Goal: Register for event/course

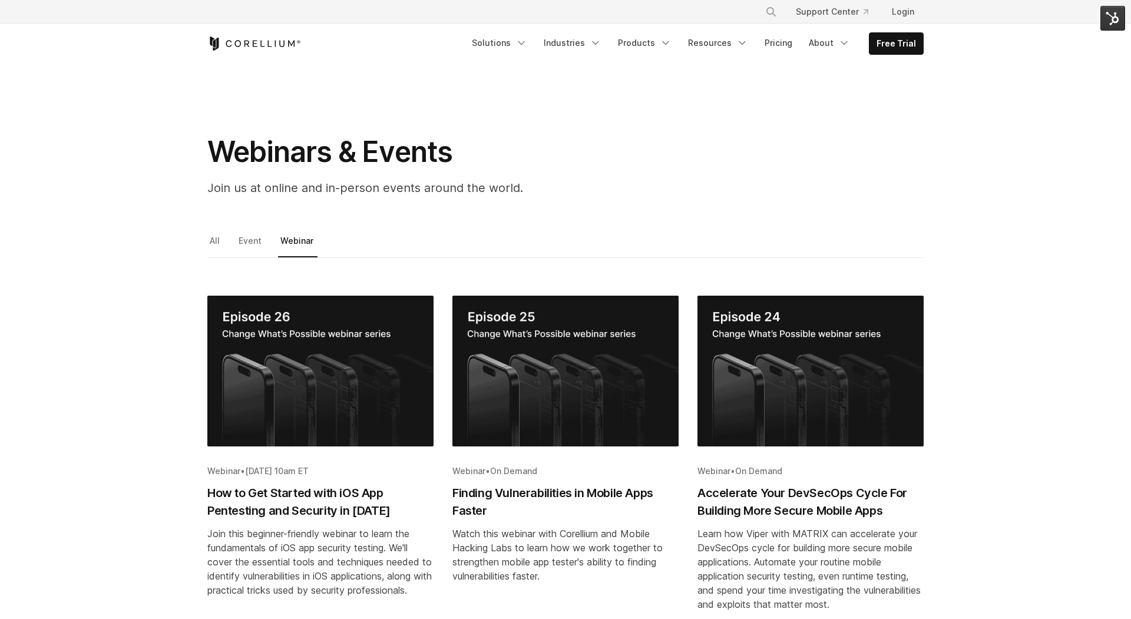
click at [336, 383] on img "Blog post summary: How to Get Started with iOS App Pentesting and Security in 2…" at bounding box center [320, 371] width 226 height 151
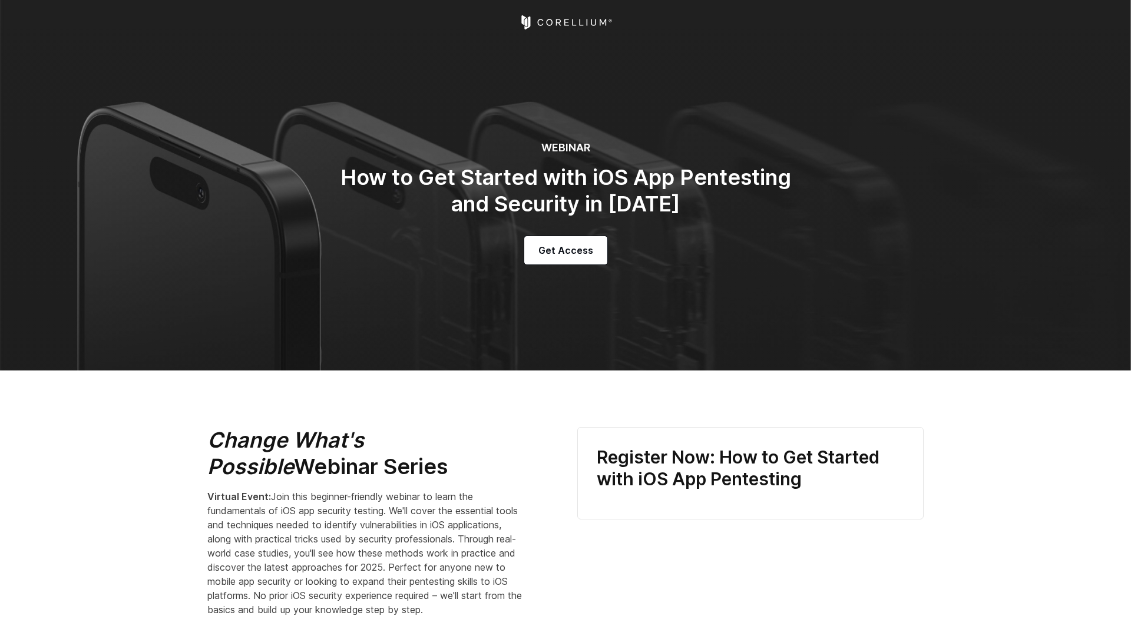
select select "**********"
select select "*********"
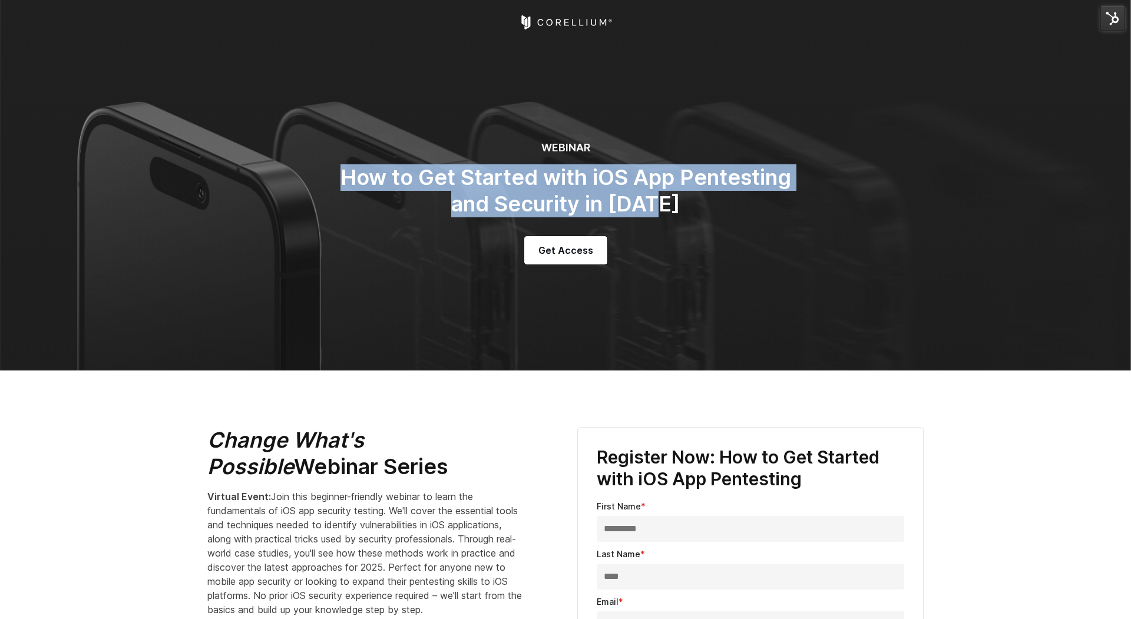
drag, startPoint x: 340, startPoint y: 173, endPoint x: 711, endPoint y: 210, distance: 372.8
click at [711, 210] on h2 "How to Get Started with iOS App Pentesting and Security in 2025" at bounding box center [565, 190] width 471 height 53
copy h2 "How to Get Started with iOS App Pentesting and Security in 2025"
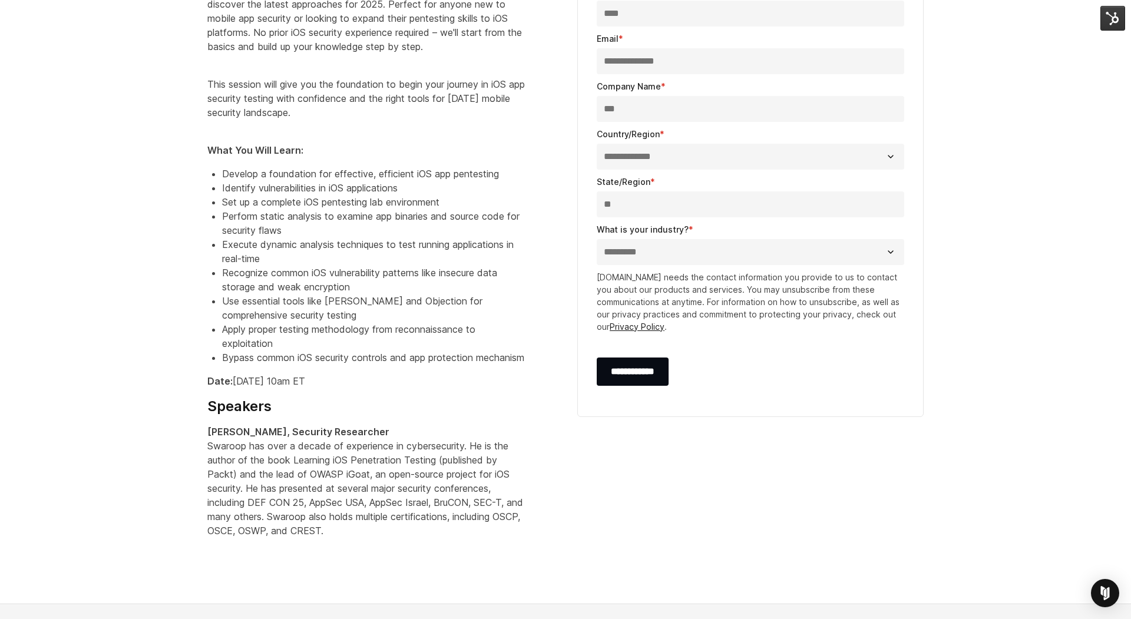
scroll to position [783, 0]
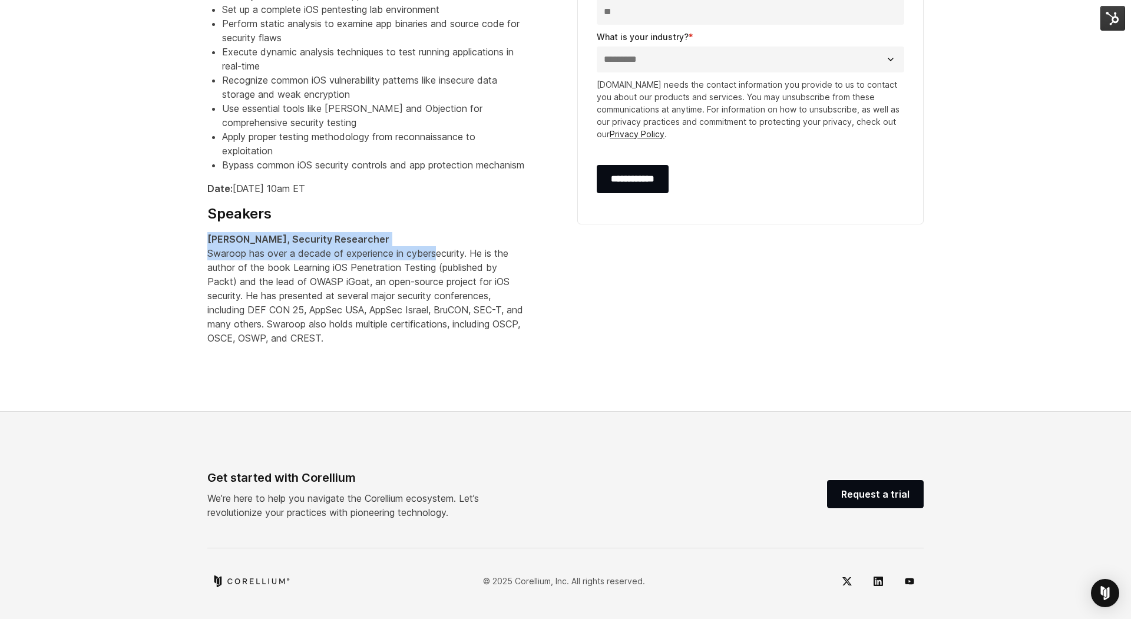
drag, startPoint x: 207, startPoint y: 240, endPoint x: 439, endPoint y: 248, distance: 232.1
click at [440, 248] on div "Change What's Possible Webinar Series Virtual Event: Join this beginner-friendl…" at bounding box center [380, 12] width 370 height 683
click at [400, 234] on p "Swaroop Yermalkar, Security Researcher Swaroop has over a decade of experience …" at bounding box center [366, 288] width 318 height 113
drag, startPoint x: 398, startPoint y: 234, endPoint x: 205, endPoint y: 236, distance: 193.1
click at [205, 236] on div "Change What's Possible Webinar Series Virtual Event: Join this beginner-friendl…" at bounding box center [380, 12] width 370 height 683
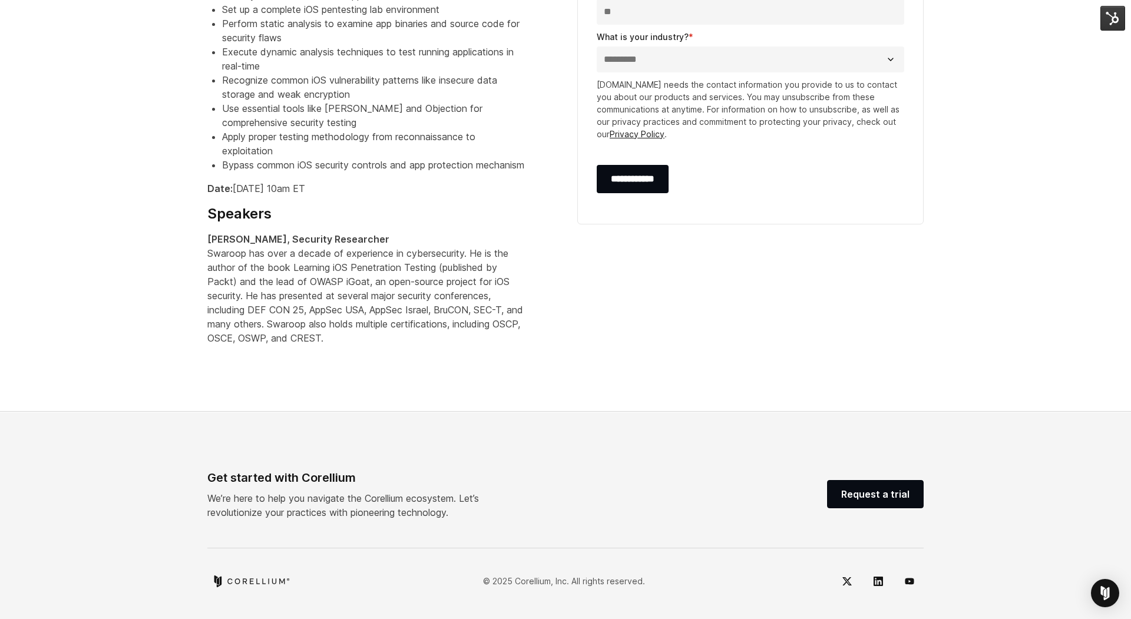
copy strong "Swaroop Yermalkar, Security Researcher"
click at [150, 261] on section "Change What's Possible Webinar Series Virtual Event: Join this beginner-friendl…" at bounding box center [565, 13] width 1131 height 797
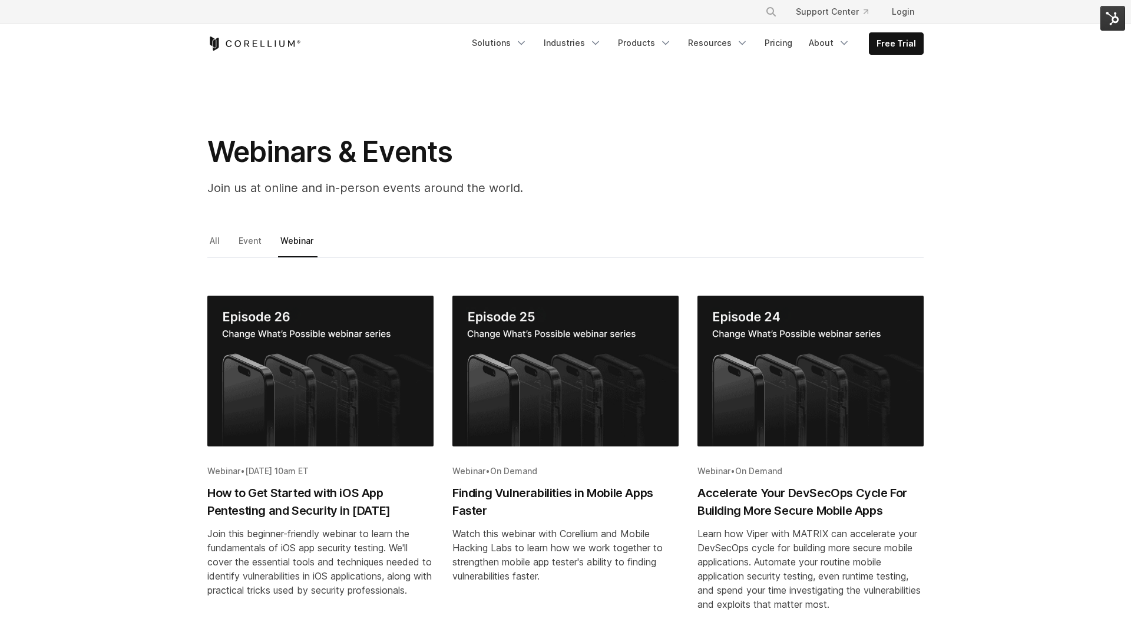
click at [606, 408] on img "Blog post summary: Finding Vulnerabilities in Mobile Apps Faster" at bounding box center [565, 371] width 226 height 151
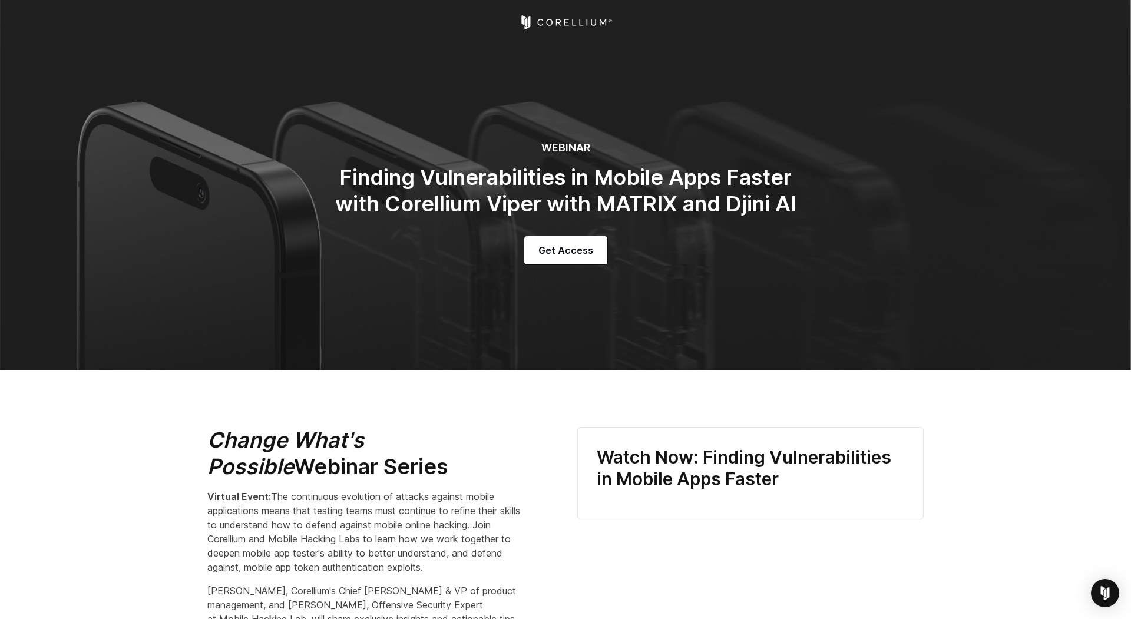
select select "**********"
select select "*********"
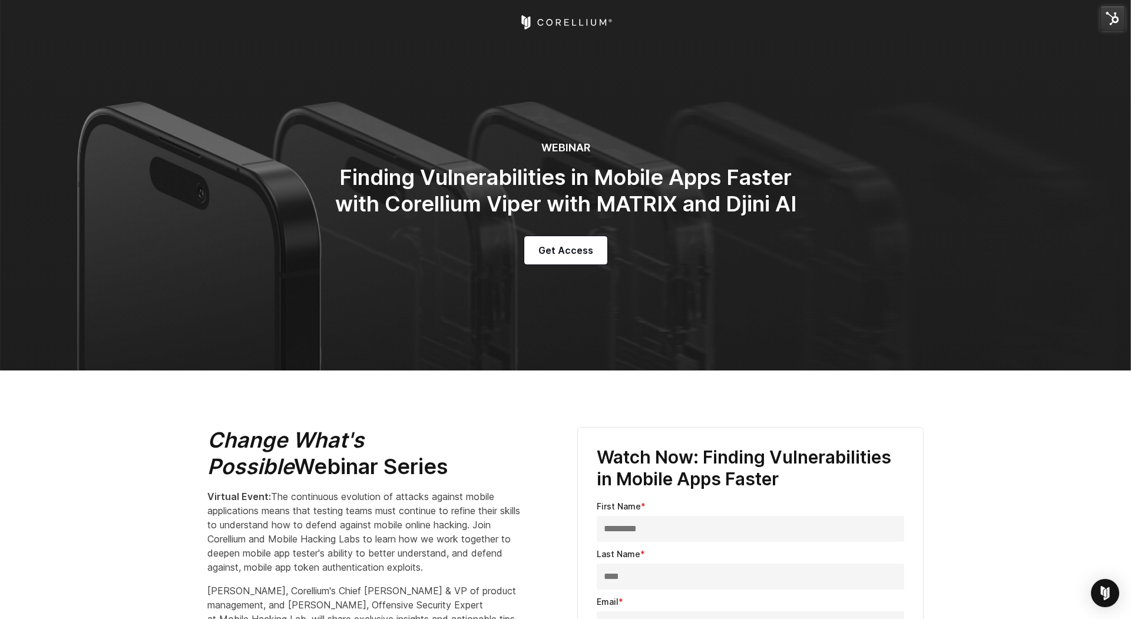
click at [477, 187] on h2 "Finding Vulnerabilities in Mobile Apps Faster with Corellium Viper with MATRIX …" at bounding box center [565, 190] width 471 height 53
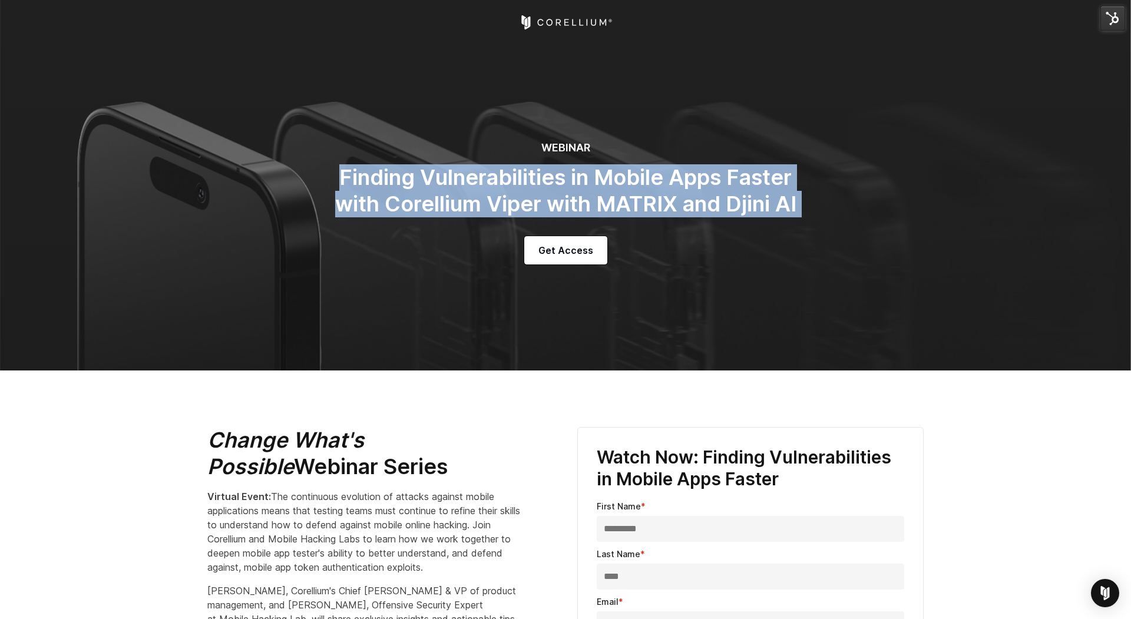
click at [477, 187] on h2 "Finding Vulnerabilities in Mobile Apps Faster with Corellium Viper with MATRIX …" at bounding box center [565, 190] width 471 height 53
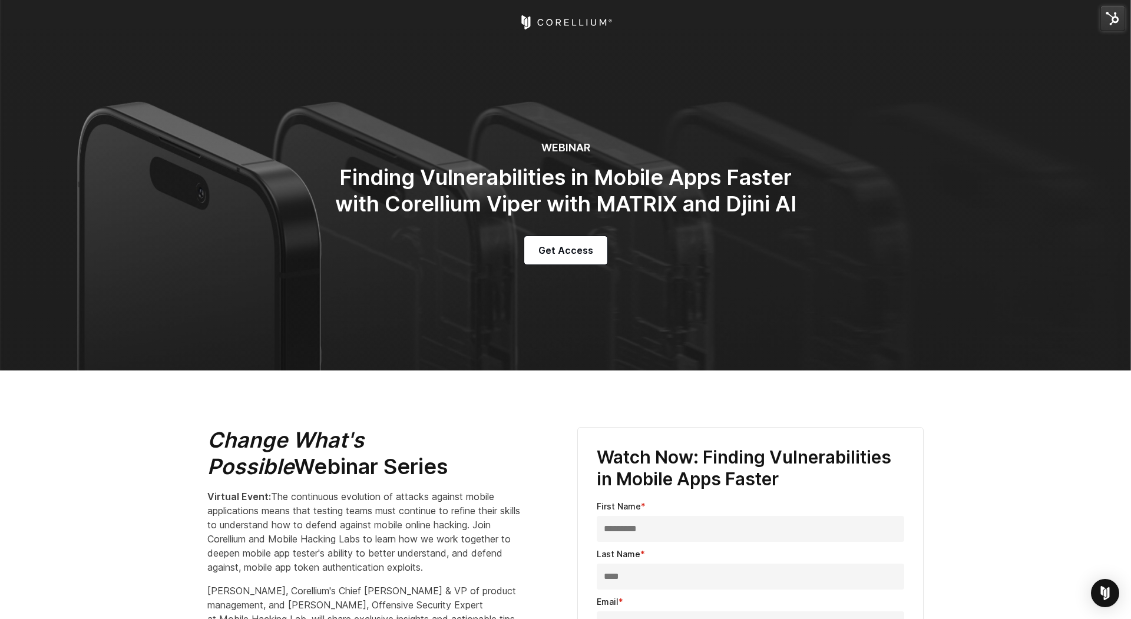
click at [474, 185] on h2 "Finding Vulnerabilities in Mobile Apps Faster with Corellium Viper with MATRIX …" at bounding box center [565, 190] width 471 height 53
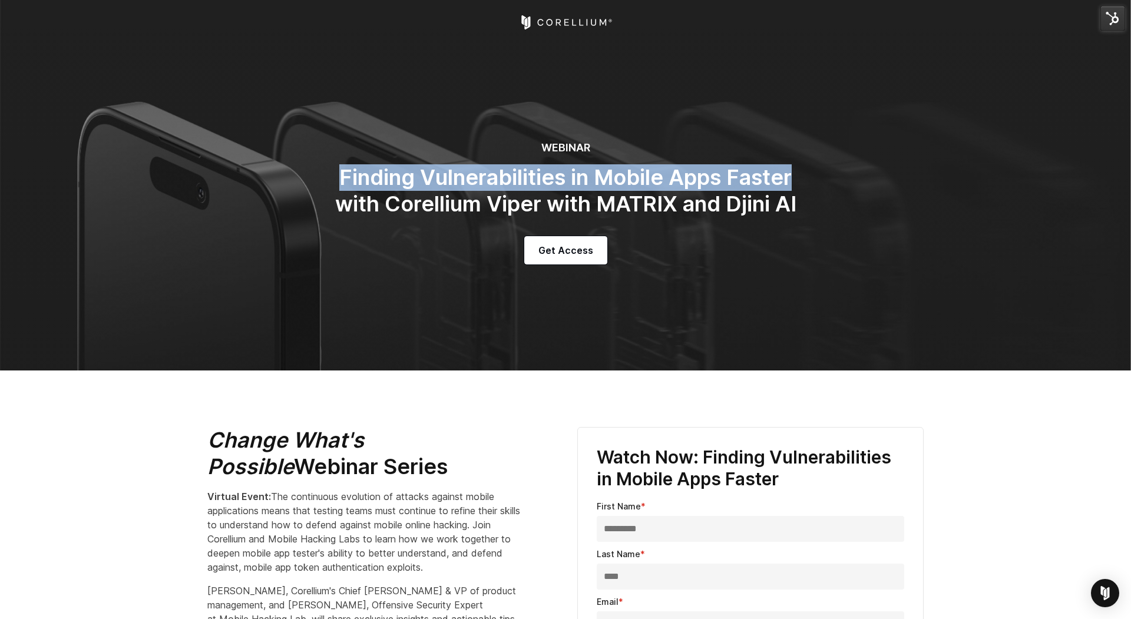
drag, startPoint x: 337, startPoint y: 172, endPoint x: 805, endPoint y: 181, distance: 468.2
click at [805, 181] on div "WEBINAR Finding Vulnerabilities in Mobile Apps Faster with Corellium Viper with…" at bounding box center [565, 202] width 495 height 123
copy h2 "Finding Vulnerabilities in Mobile Apps Faster"
click at [553, 19] on icon "Corellium Home" at bounding box center [566, 22] width 94 height 14
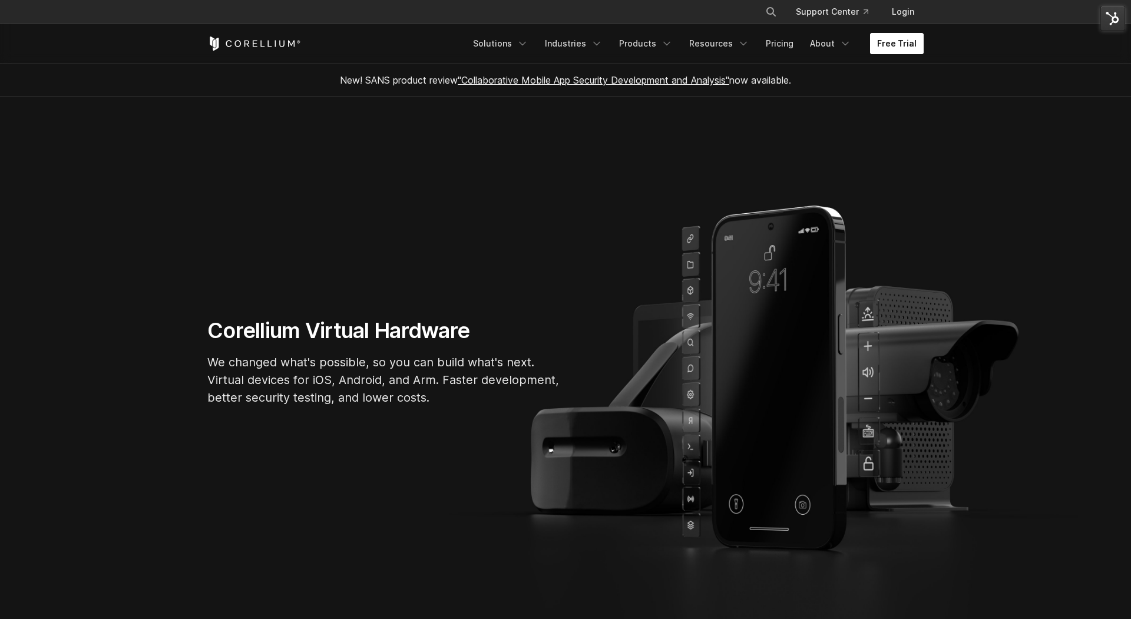
click at [901, 46] on link "Free Trial" at bounding box center [897, 43] width 54 height 21
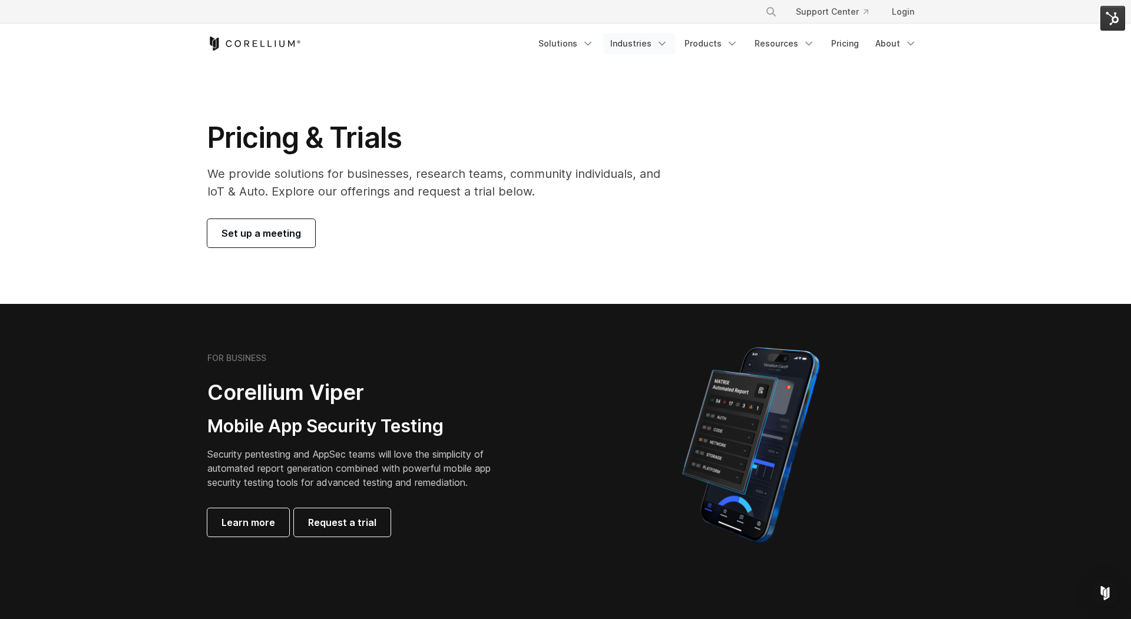
click at [639, 42] on link "Industries" at bounding box center [639, 43] width 72 height 21
